Goal: Information Seeking & Learning: Check status

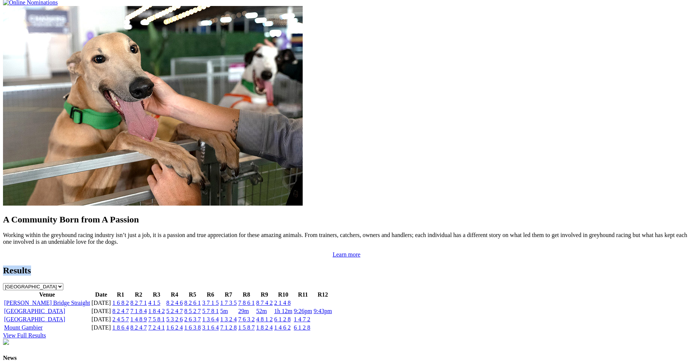
scroll to position [592, 0]
click at [129, 308] on link "8 2 4 7" at bounding box center [120, 311] width 16 height 6
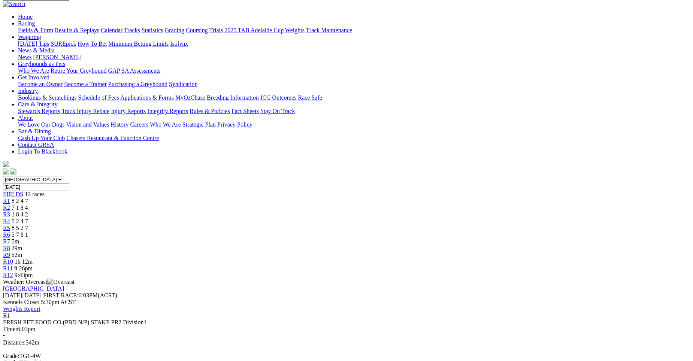
scroll to position [66, 0]
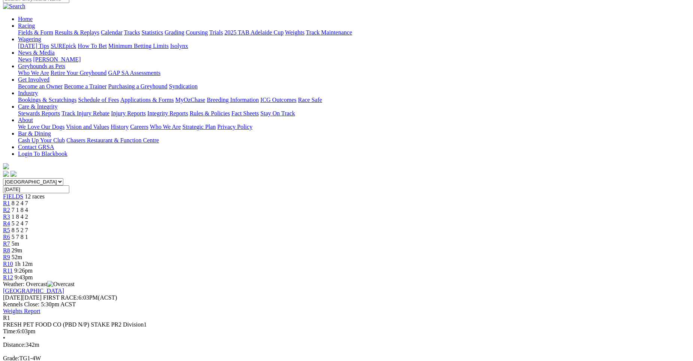
click at [28, 207] on span "7 1 8 4" at bounding box center [20, 210] width 16 height 6
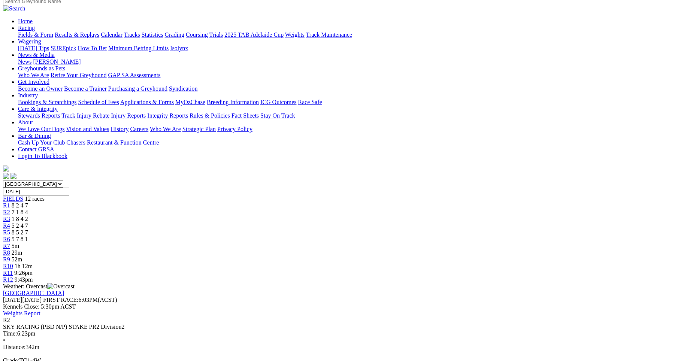
scroll to position [63, 0]
click at [10, 216] on link "R3" at bounding box center [6, 219] width 7 height 6
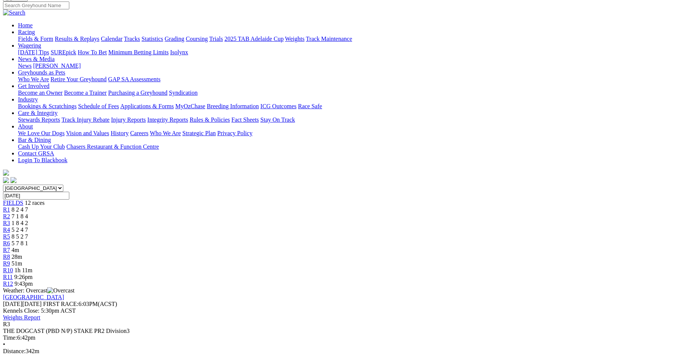
scroll to position [57, 0]
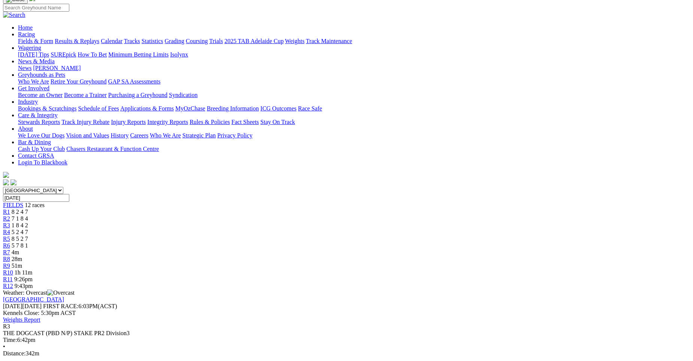
click at [28, 229] on span "5 2 4 7" at bounding box center [20, 232] width 16 height 6
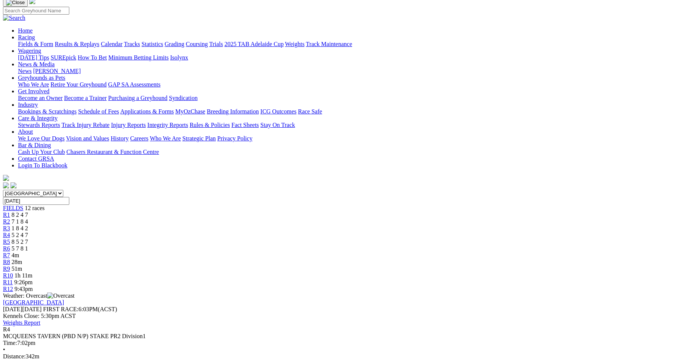
scroll to position [54, 0]
click at [28, 239] on span "8 5 2 7" at bounding box center [20, 242] width 16 height 6
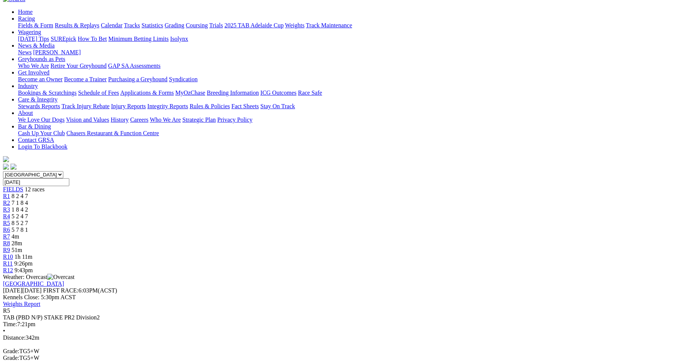
scroll to position [71, 0]
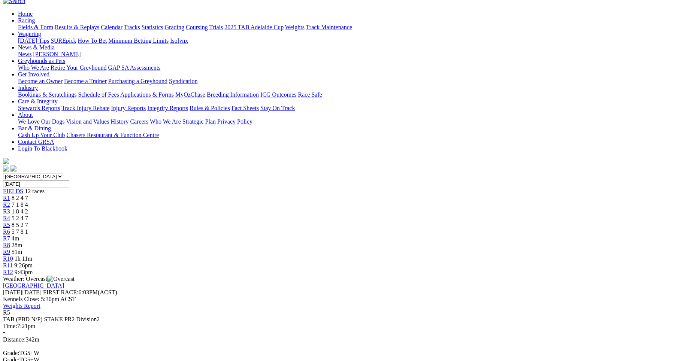
click at [28, 228] on span "5 7 8 1" at bounding box center [20, 231] width 16 height 6
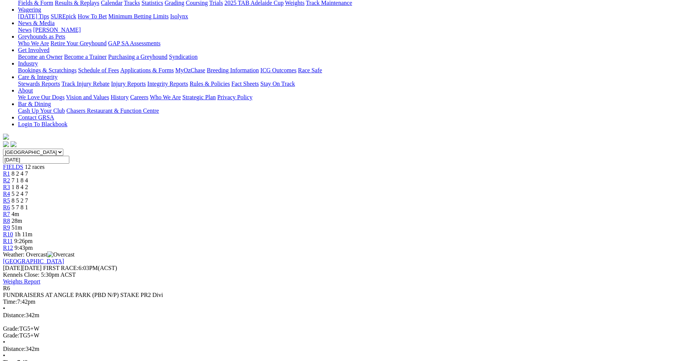
scroll to position [94, 0]
